Goal: Book appointment/travel/reservation

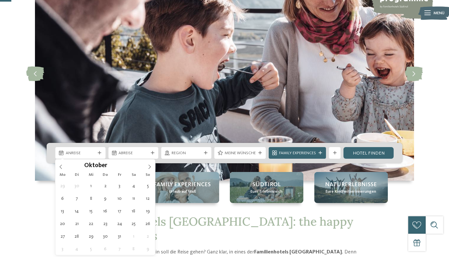
click at [150, 167] on icon at bounding box center [149, 167] width 2 height 4
type input "****"
click at [150, 167] on icon at bounding box center [149, 167] width 2 height 4
type div "31.01.2026"
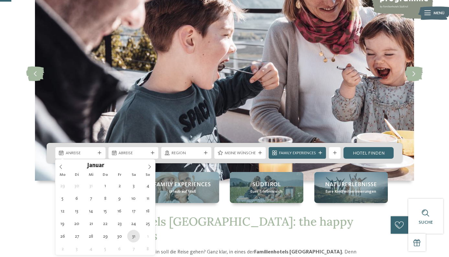
type input "****"
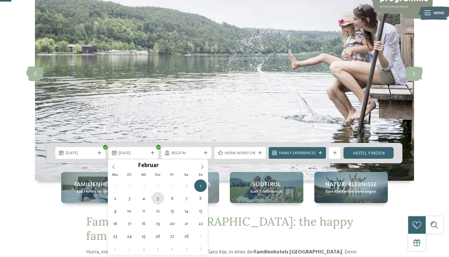
type div "05.02.2026"
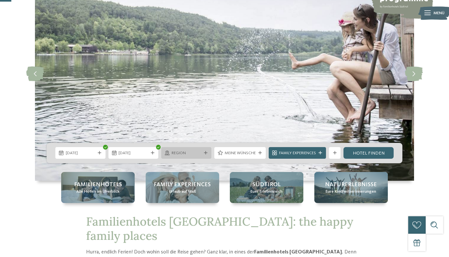
click at [197, 152] on span "Region" at bounding box center [186, 153] width 30 height 6
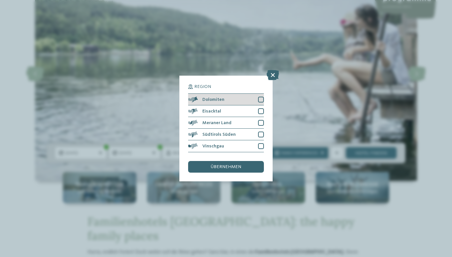
click at [258, 97] on div at bounding box center [261, 100] width 6 height 6
click at [261, 108] on div at bounding box center [261, 111] width 6 height 6
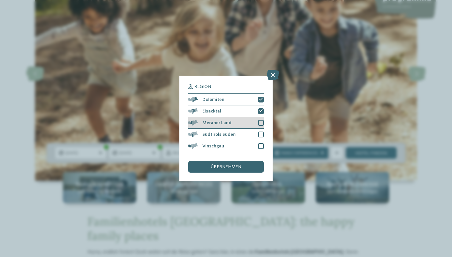
click at [262, 120] on div at bounding box center [261, 123] width 6 height 6
click at [261, 132] on div at bounding box center [261, 135] width 6 height 6
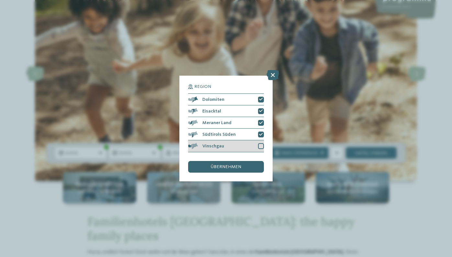
click at [260, 143] on div at bounding box center [261, 146] width 6 height 6
click at [251, 161] on div "übernehmen" at bounding box center [226, 167] width 76 height 12
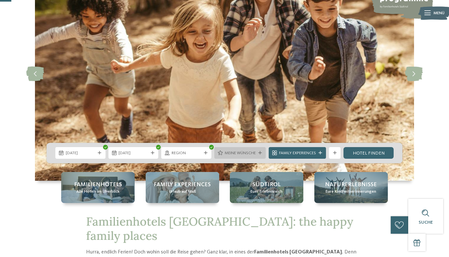
click at [252, 152] on span "Meine Wünsche" at bounding box center [239, 153] width 31 height 6
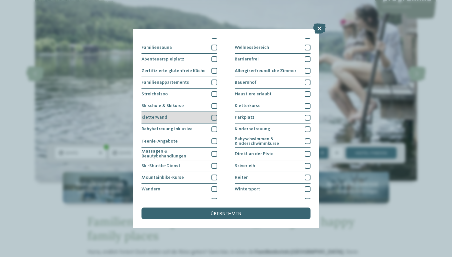
scroll to position [26, 0]
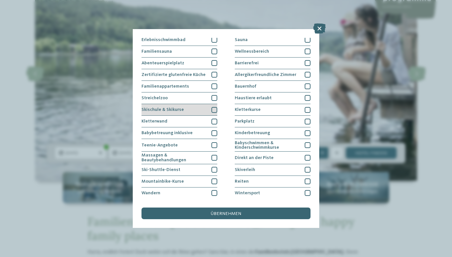
click at [214, 110] on div at bounding box center [214, 110] width 6 height 6
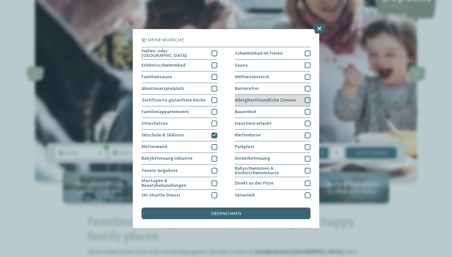
scroll to position [0, 0]
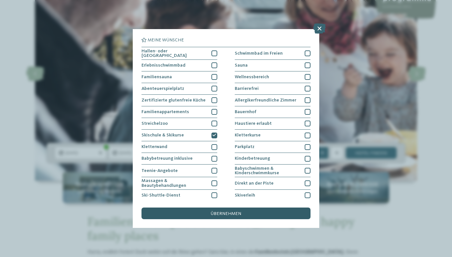
click at [276, 208] on div "übernehmen" at bounding box center [225, 214] width 169 height 12
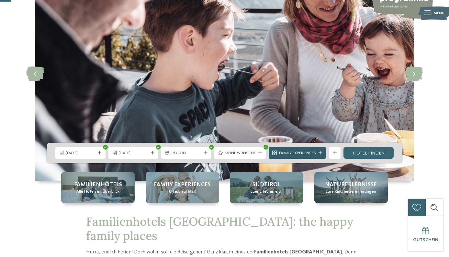
click at [299, 150] on div "Family Experiences" at bounding box center [297, 153] width 40 height 6
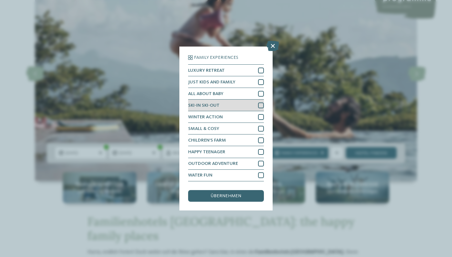
click at [258, 103] on div at bounding box center [261, 106] width 6 height 6
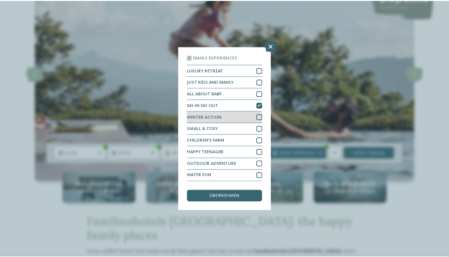
scroll to position [23, 0]
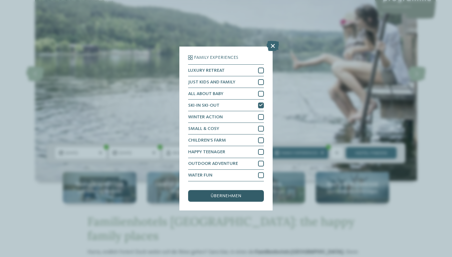
click at [238, 194] on span "übernehmen" at bounding box center [226, 196] width 30 height 5
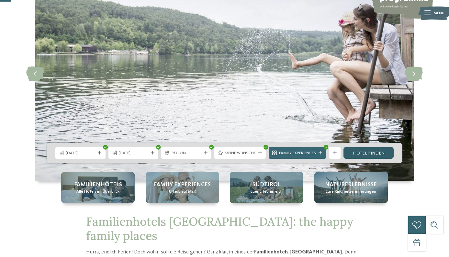
click at [360, 153] on link "Hotel finden" at bounding box center [368, 153] width 50 height 12
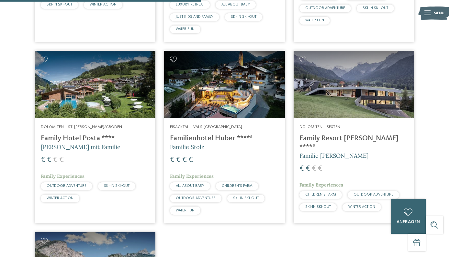
scroll to position [380, 0]
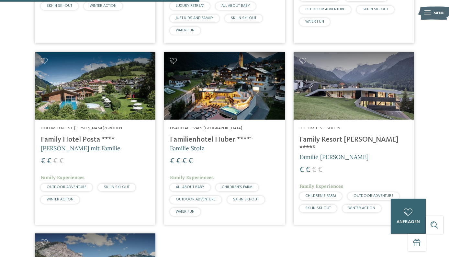
click at [220, 104] on img at bounding box center [224, 86] width 120 height 68
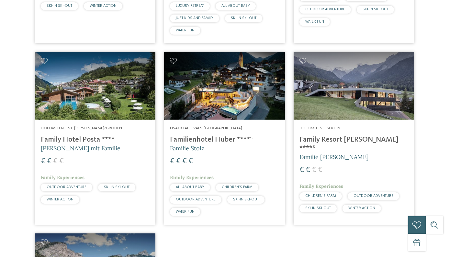
scroll to position [0, 0]
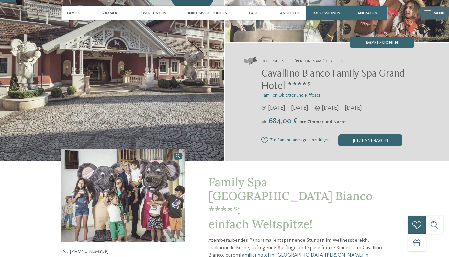
scroll to position [73, 0]
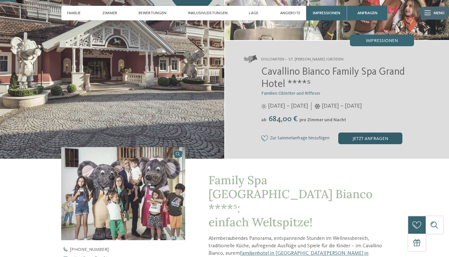
click at [357, 135] on div "jetzt anfragen" at bounding box center [370, 139] width 64 height 12
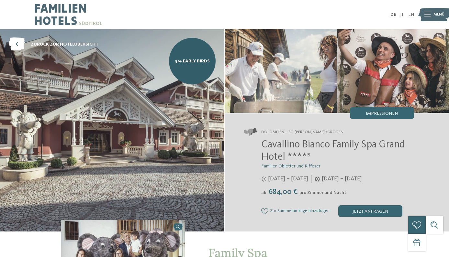
scroll to position [0, 0]
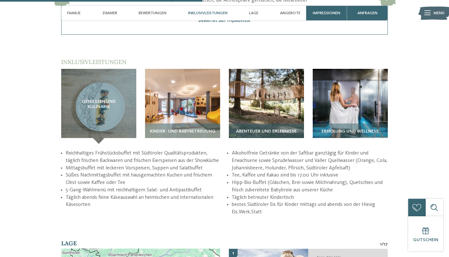
scroll to position [933, 0]
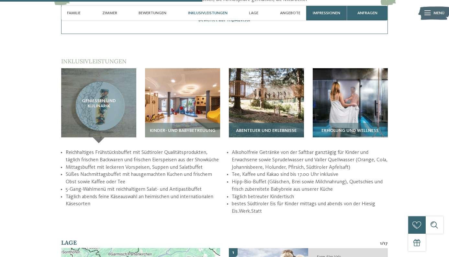
click at [273, 72] on img at bounding box center [266, 105] width 75 height 75
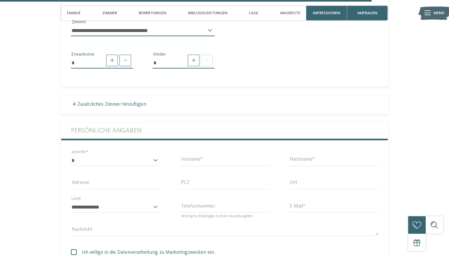
scroll to position [1704, 0]
